Goal: Find specific page/section: Find specific page/section

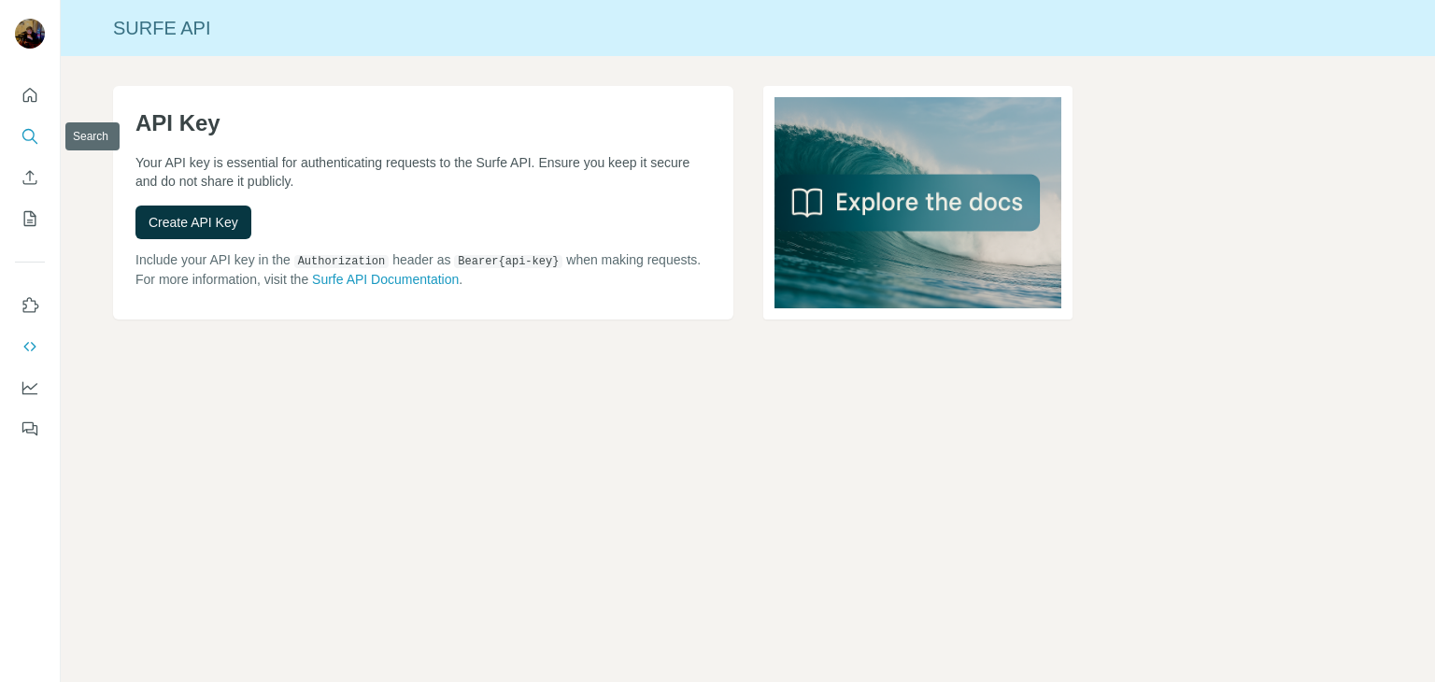
click at [41, 121] on button "Search" at bounding box center [30, 137] width 30 height 34
click at [30, 134] on icon "Search" at bounding box center [30, 136] width 19 height 19
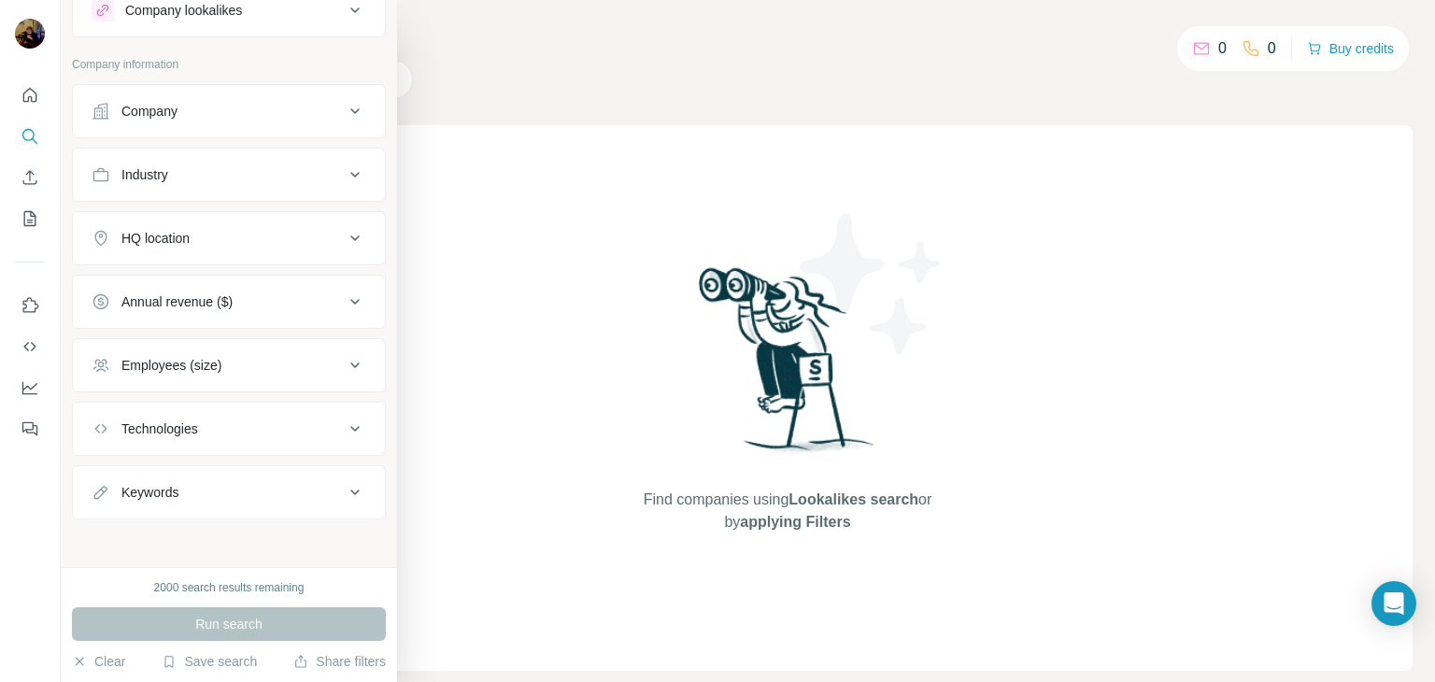
scroll to position [67, 0]
drag, startPoint x: 226, startPoint y: 429, endPoint x: 323, endPoint y: 429, distance: 97.2
click at [226, 428] on div "Technologies" at bounding box center [218, 427] width 252 height 19
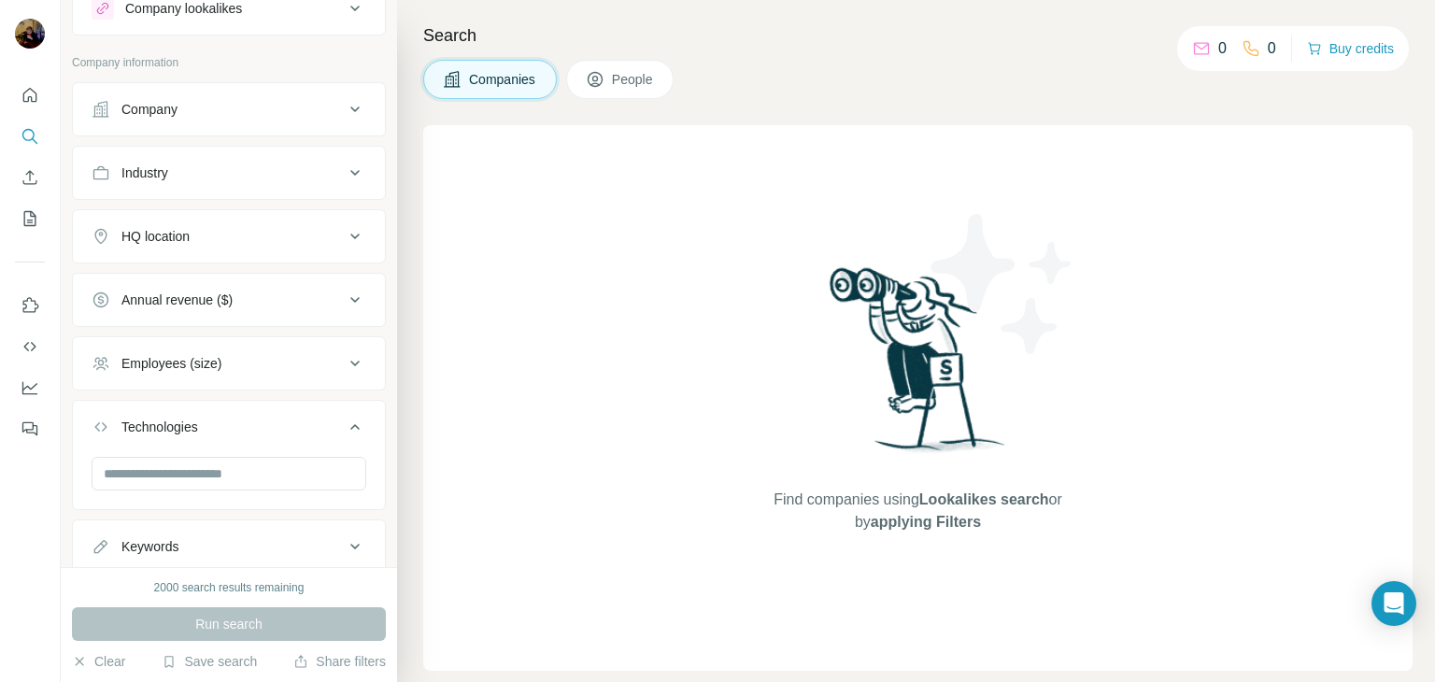
drag, startPoint x: 259, startPoint y: 361, endPoint x: 228, endPoint y: 353, distance: 31.7
click at [257, 369] on div "Employees (size)" at bounding box center [218, 363] width 252 height 19
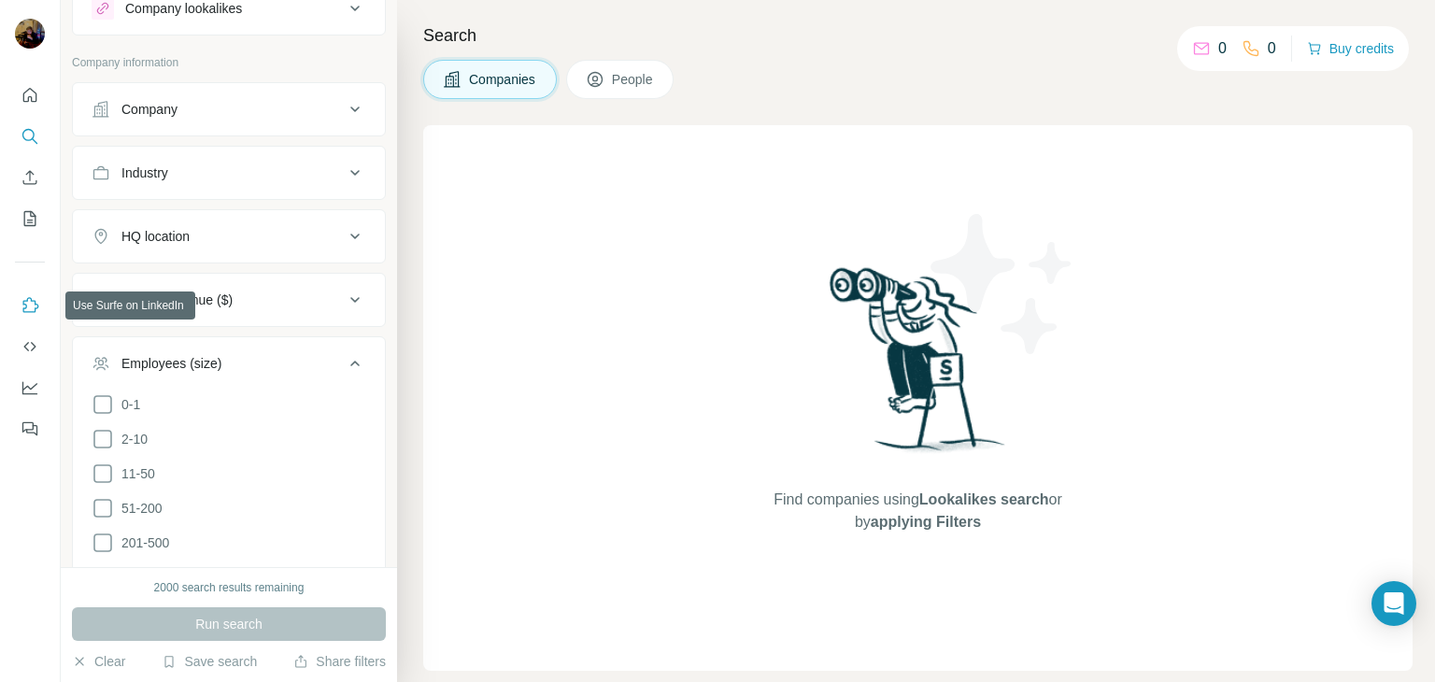
click at [20, 319] on button "Use Surfe on LinkedIn" at bounding box center [30, 306] width 30 height 34
